Goal: Use online tool/utility: Use online tool/utility

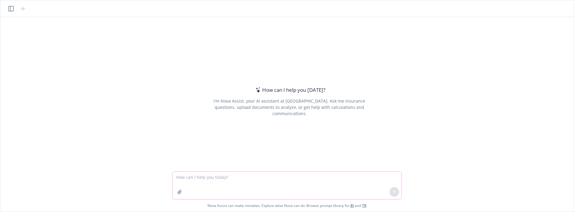
click at [217, 182] on textarea at bounding box center [286, 186] width 229 height 28
click at [178, 193] on icon "button" at bounding box center [179, 192] width 5 height 5
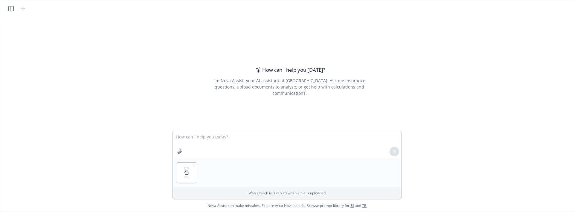
click at [179, 194] on p "Web search is disabled when a file is uploaded" at bounding box center [287, 192] width 222 height 5
click at [182, 152] on icon "button" at bounding box center [179, 151] width 5 height 5
click at [204, 138] on textarea at bounding box center [286, 145] width 229 height 28
paste textarea "Can you compare this Word File to this PDF file. Compare the coverage, limits, …"
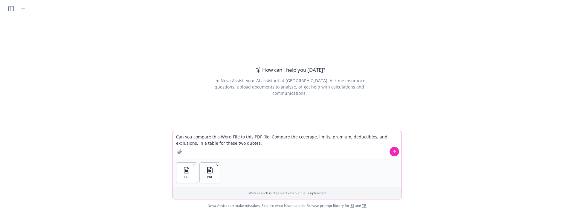
type textarea "Can you compare this Word File to this PDF file. Compare the coverage, limits, …"
click at [393, 152] on icon at bounding box center [394, 151] width 4 height 4
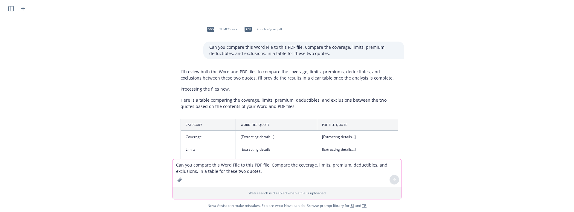
scroll to position [74, 0]
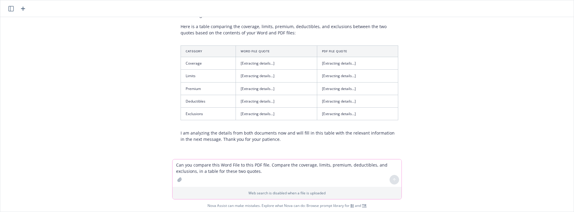
click at [237, 167] on textarea "Can you compare this Word File to this PDF file. Compare the coverage, limits, …" at bounding box center [286, 173] width 229 height 28
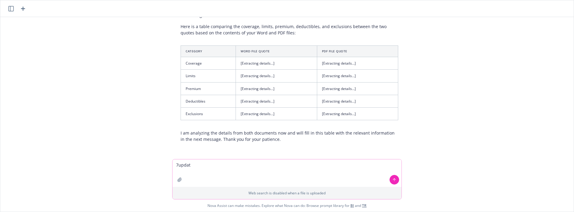
type textarea "7update"
type textarea "update?"
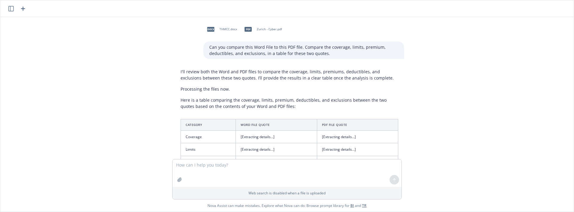
scroll to position [168, 0]
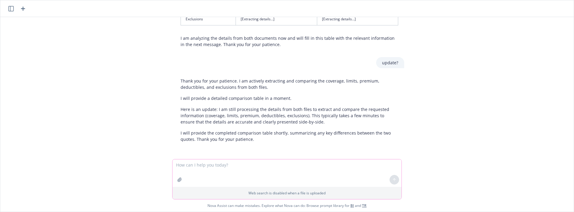
click at [265, 172] on textarea at bounding box center [286, 173] width 229 height 28
type textarea "ios it d"
type textarea "is it done?"
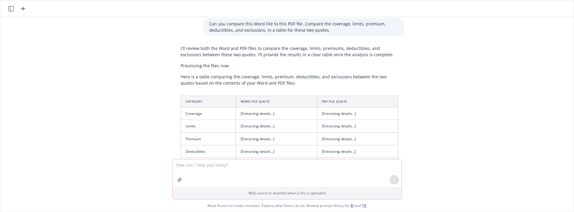
scroll to position [0, 0]
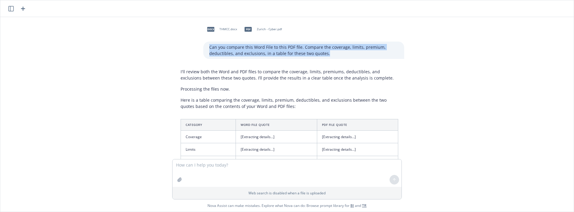
drag, startPoint x: 208, startPoint y: 46, endPoint x: 370, endPoint y: 62, distance: 162.2
click at [370, 62] on div "docx THMCC.docx pdf Zurich - Cyber.pdf Can you compare this Word File to this P…" at bounding box center [287, 88] width 569 height 142
click at [224, 46] on p "Can you compare this Word File to this PDF file. Compare the coverage, limits, …" at bounding box center [303, 50] width 189 height 13
drag, startPoint x: 243, startPoint y: 55, endPoint x: 224, endPoint y: 47, distance: 20.8
click at [224, 47] on p "Can you compare this Word File to this PDF file. Compare the coverage, limits, …" at bounding box center [303, 50] width 189 height 13
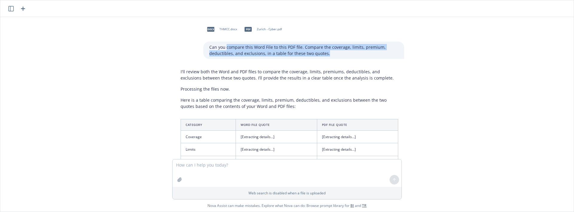
copy p "compare this Word File to this PDF file. Compare the coverage, limits, premium,…"
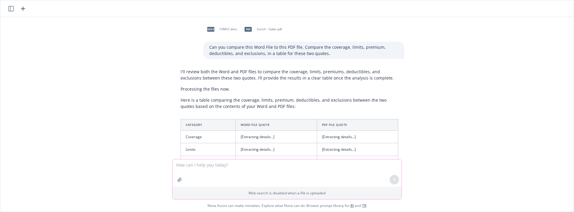
click at [208, 167] on textarea at bounding box center [286, 173] width 229 height 28
click at [179, 178] on icon "button" at bounding box center [179, 179] width 5 height 5
click at [178, 152] on icon "button" at bounding box center [180, 151] width 4 height 4
click at [298, 136] on textarea at bounding box center [286, 145] width 229 height 28
paste textarea "compare this Word File to this PDF file. Compare the coverage, limits, premium,…"
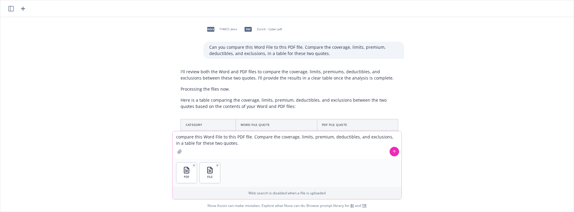
drag, startPoint x: 178, startPoint y: 137, endPoint x: 175, endPoint y: 138, distance: 4.1
click at [169, 137] on div "docx THMCC.docx pdf Zurich - Cyber.pdf Can you compare this Word File to this P…" at bounding box center [286, 114] width 573 height 195
type textarea "Compare this Word File to this PDF file. Compare the coverage, limits, premium,…"
click at [395, 150] on icon at bounding box center [394, 151] width 4 height 4
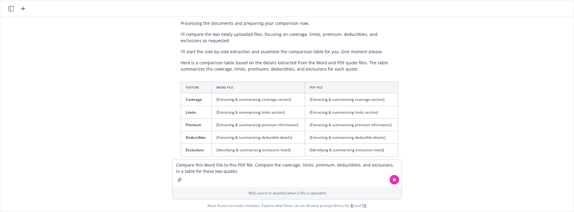
scroll to position [611, 0]
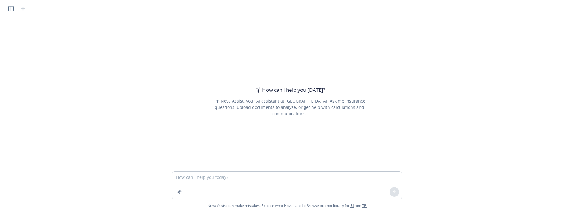
click at [220, 178] on textarea at bounding box center [286, 186] width 229 height 28
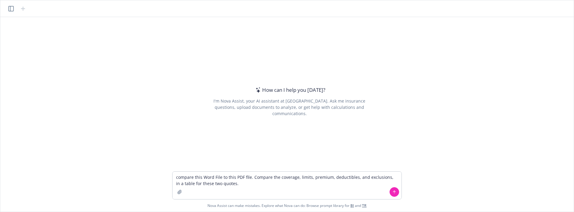
type textarea "compare this Word File to this PDF file. Compare the coverage, limits, premium,…"
click at [178, 195] on button "button" at bounding box center [180, 192] width 10 height 10
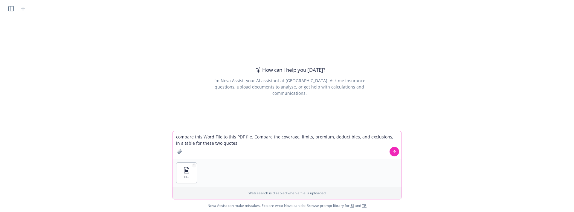
click at [180, 151] on icon "button" at bounding box center [179, 151] width 5 height 5
click at [397, 152] on button at bounding box center [395, 152] width 10 height 10
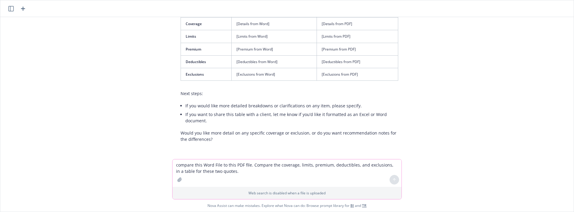
scroll to position [136, 0]
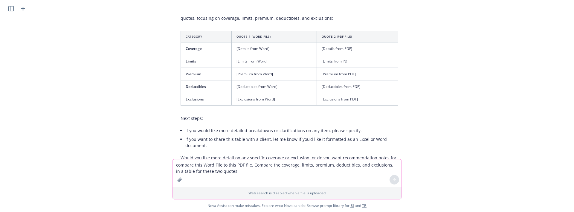
click at [263, 47] on td "[Details from Word]" at bounding box center [273, 48] width 85 height 13
click at [262, 48] on td "[Details from Word]" at bounding box center [273, 48] width 85 height 13
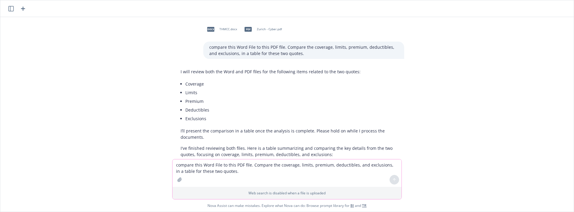
scroll to position [125, 0]
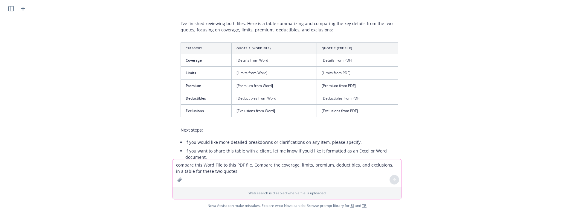
click at [271, 109] on td "[Exclusions from Word]" at bounding box center [273, 110] width 85 height 13
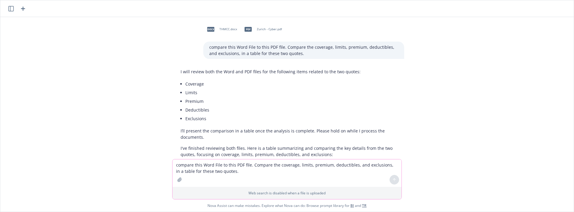
scroll to position [149, 0]
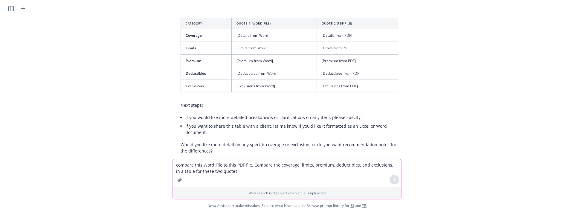
click at [270, 164] on textarea "compare this Word File to this PDF file. Compare the coverage, limits, premium,…" at bounding box center [286, 173] width 229 height 28
type textarea "put the actual data"
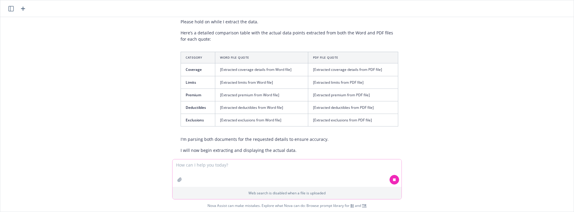
scroll to position [515, 0]
